Goal: Task Accomplishment & Management: Manage account settings

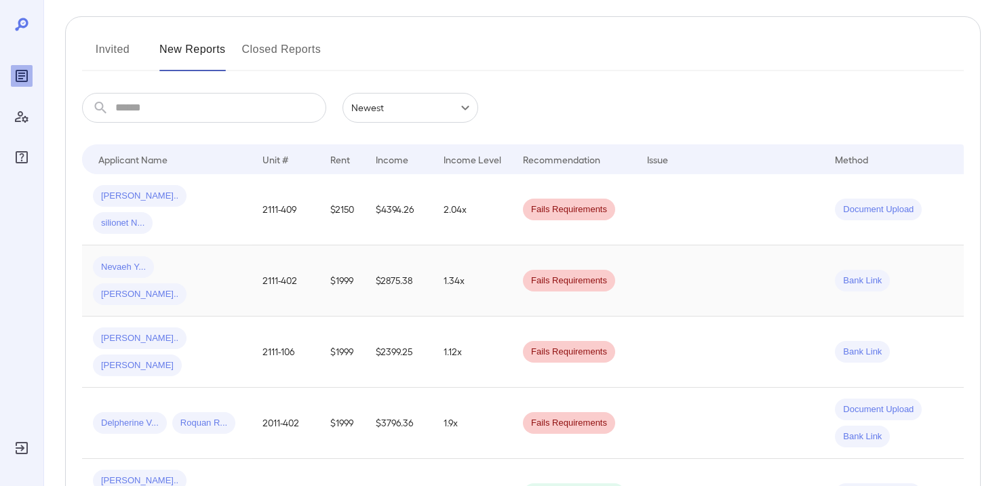
scroll to position [155, 0]
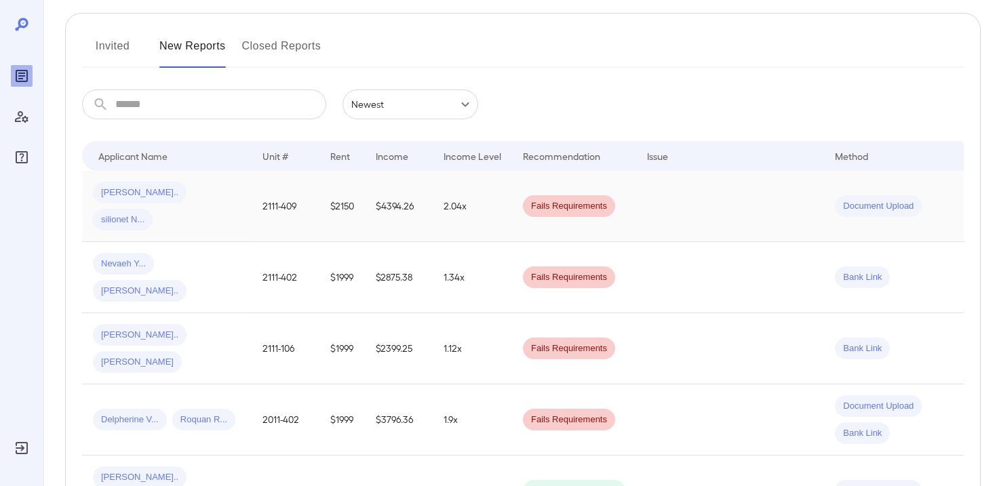
click at [233, 193] on div "Yvena E... silionet N..." at bounding box center [167, 206] width 148 height 49
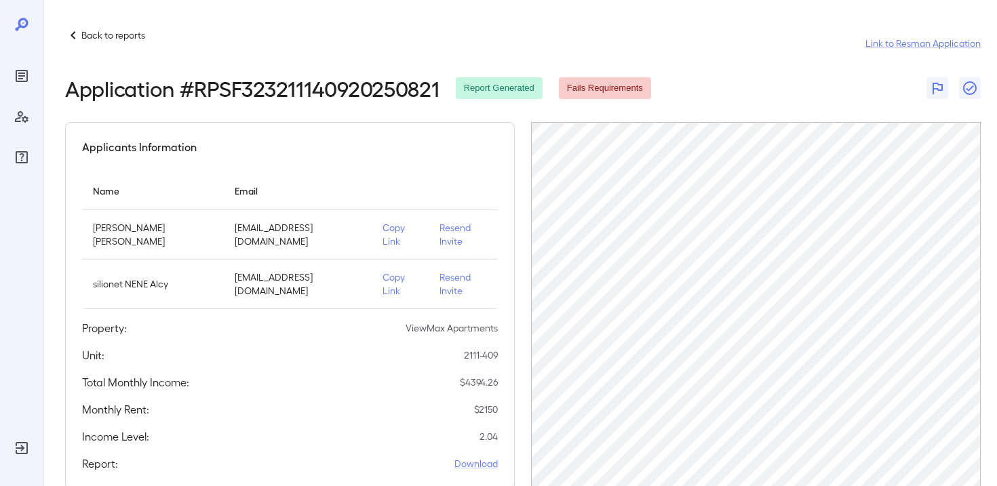
click at [445, 270] on p "Resend Invite" at bounding box center [462, 283] width 47 height 27
click at [443, 270] on p "Resend Invite" at bounding box center [462, 283] width 47 height 27
click at [442, 270] on p "Resend Invite" at bounding box center [462, 283] width 47 height 27
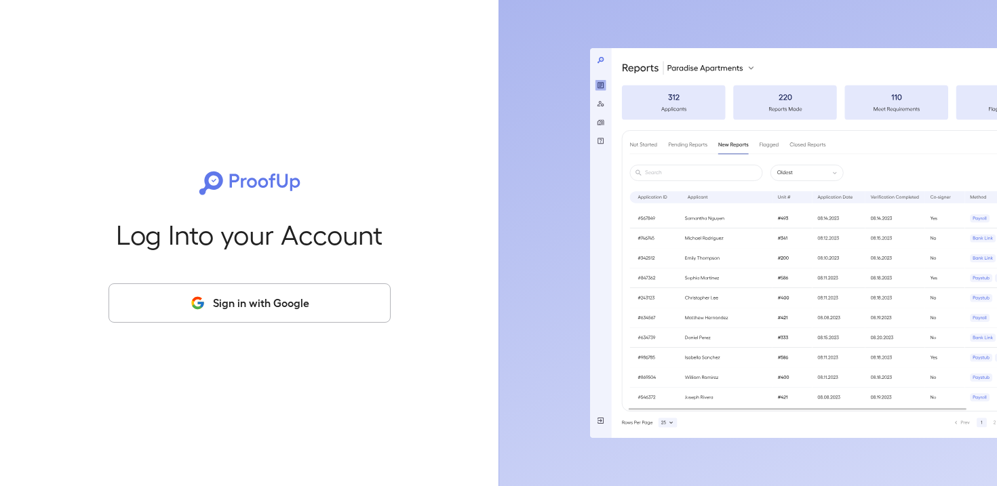
click at [226, 309] on button "Sign in with Google" at bounding box center [249, 302] width 282 height 39
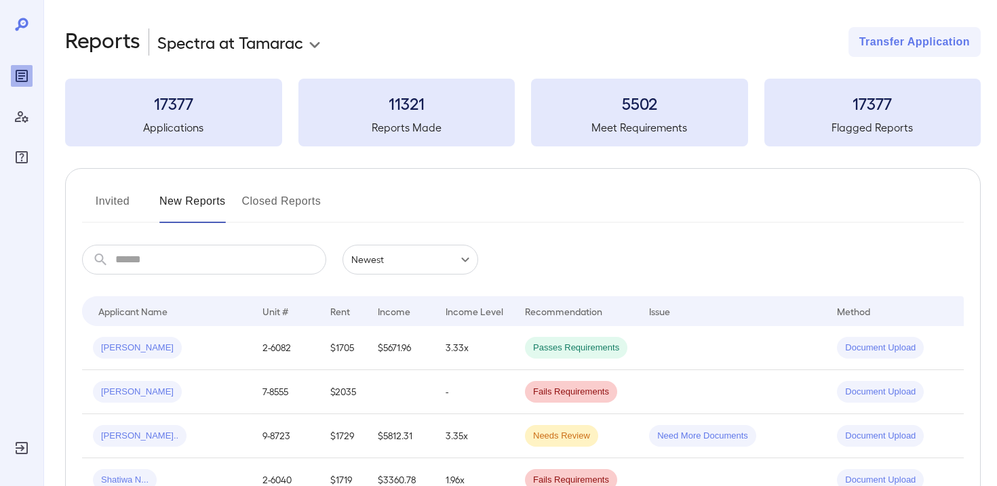
click at [299, 38] on body "**********" at bounding box center [498, 243] width 997 height 486
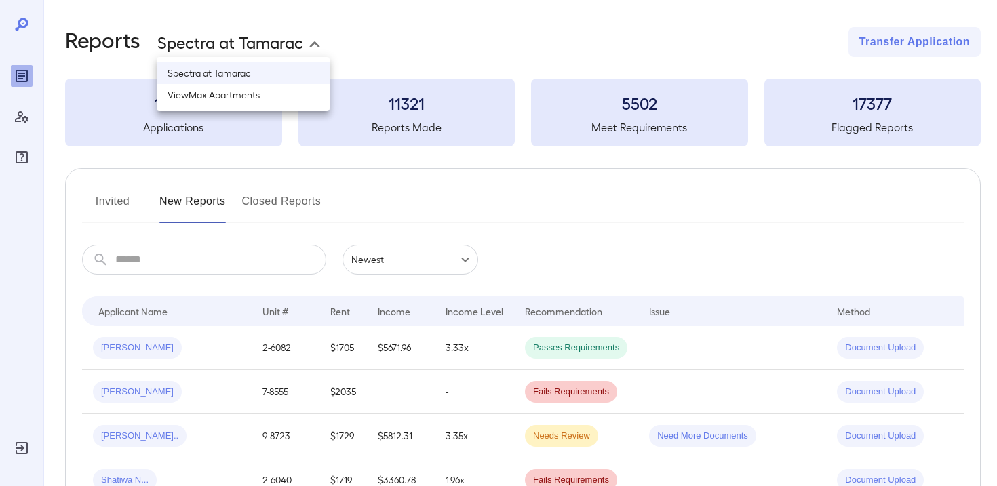
click at [283, 90] on li "ViewMax Apartments" at bounding box center [243, 95] width 173 height 22
type input "**********"
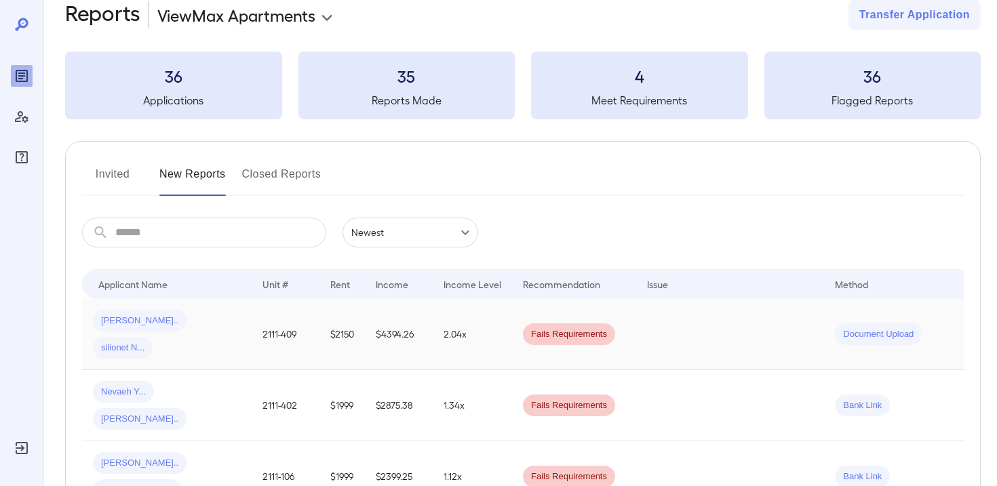
scroll to position [28, 0]
click at [490, 329] on td "2.04x" at bounding box center [472, 333] width 79 height 71
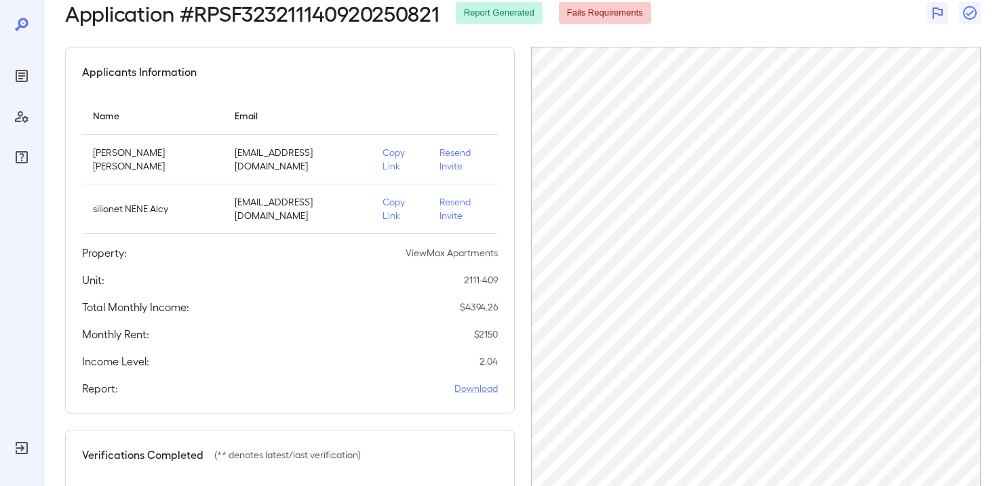
scroll to position [68, 0]
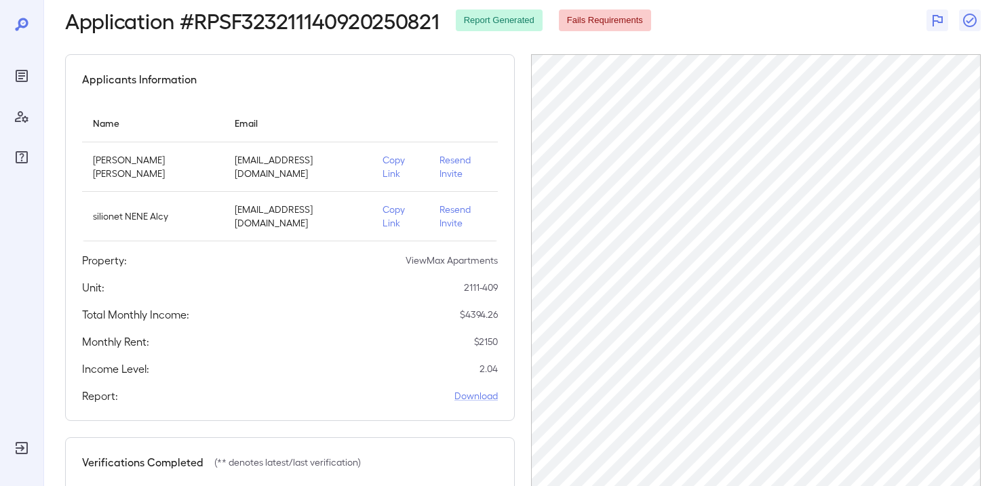
click at [441, 203] on p "Resend Invite" at bounding box center [462, 216] width 47 height 27
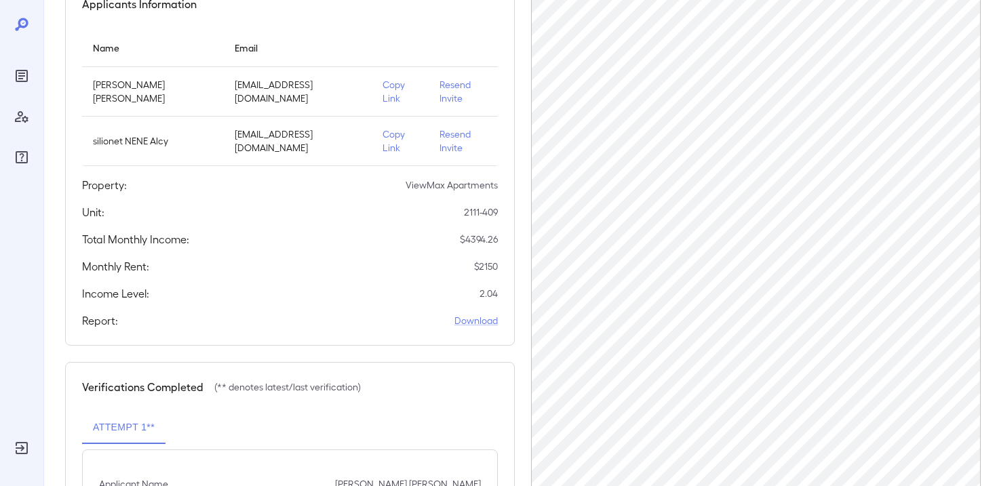
scroll to position [0, 0]
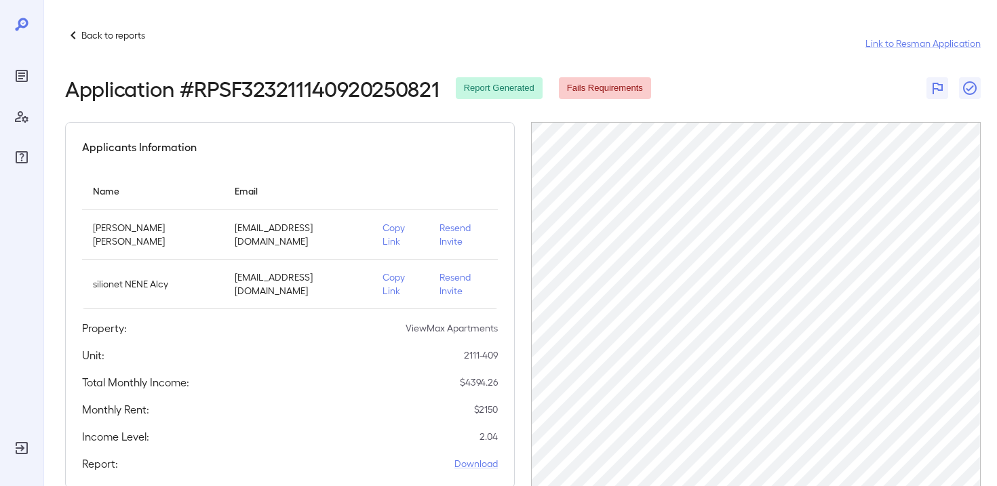
click at [104, 41] on p "Back to reports" at bounding box center [113, 35] width 64 height 14
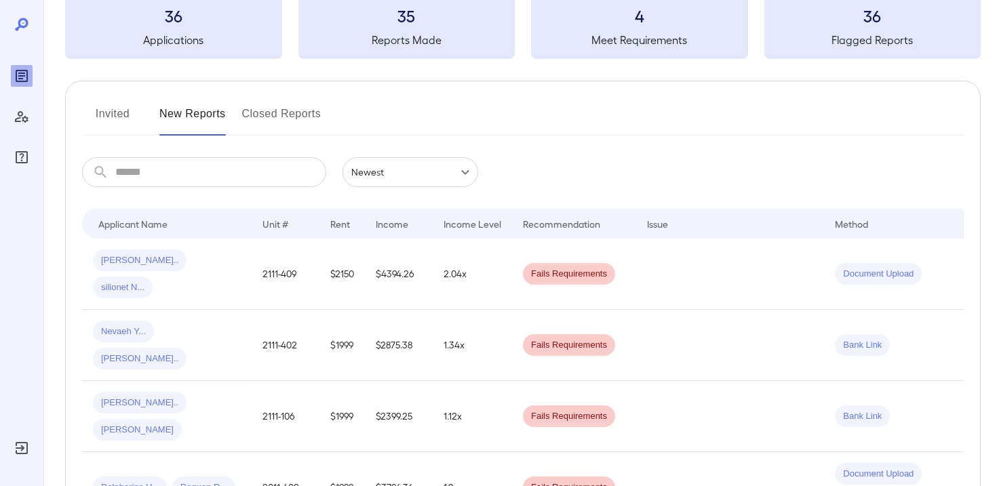
scroll to position [91, 0]
